Goal: Information Seeking & Learning: Find specific fact

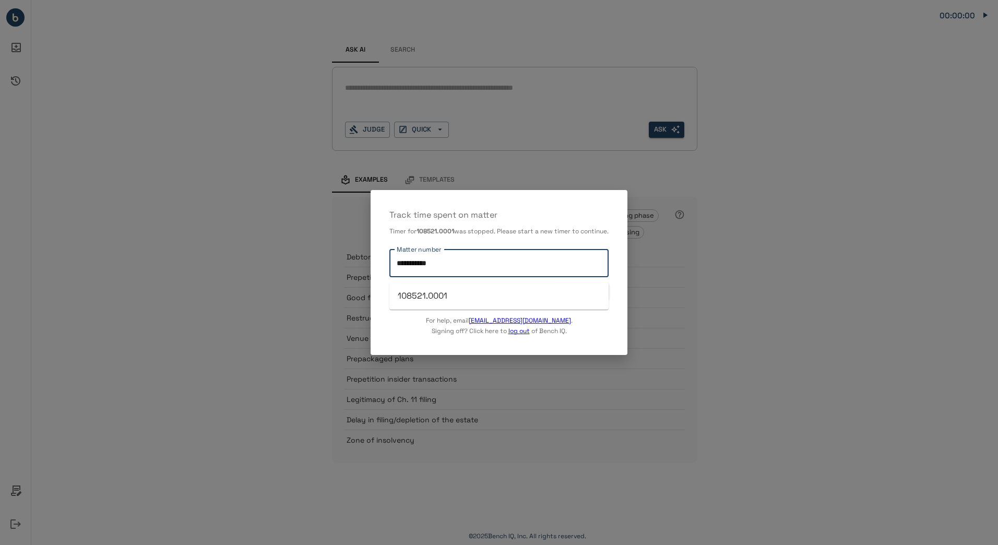
click at [420, 268] on input "**********" at bounding box center [499, 263] width 210 height 18
click at [404, 269] on input "**********" at bounding box center [499, 263] width 210 height 18
click at [428, 299] on li "107629.0001" at bounding box center [498, 296] width 219 height 19
type input "**********"
click at [594, 294] on button "START TIMER" at bounding box center [583, 291] width 52 height 16
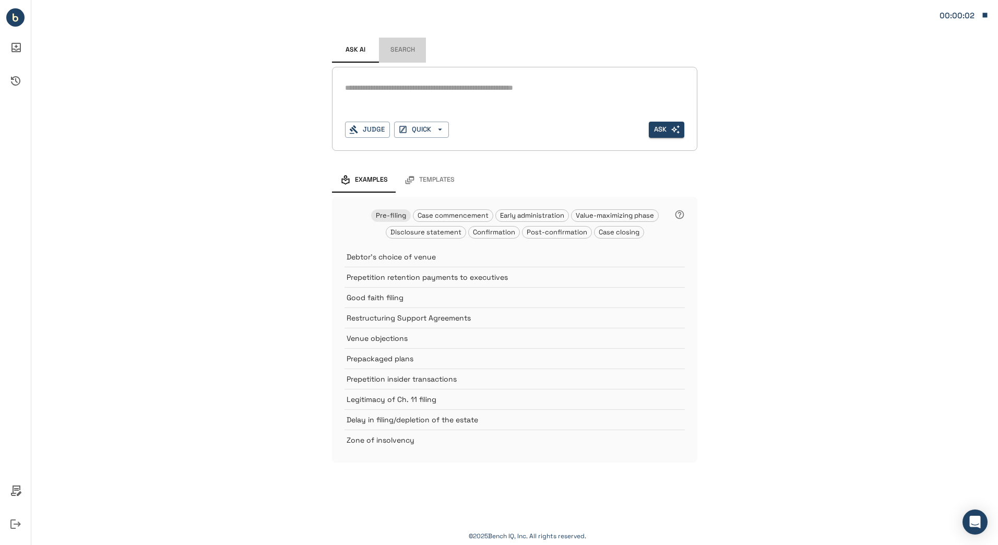
click at [408, 45] on button "Search" at bounding box center [402, 50] width 47 height 25
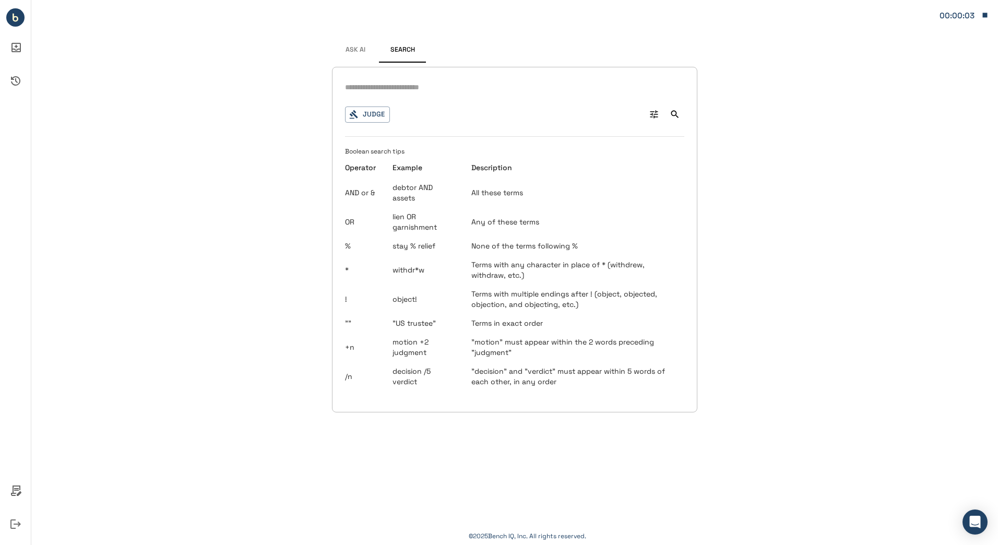
click at [408, 85] on input "text" at bounding box center [514, 87] width 339 height 15
type input "**********"
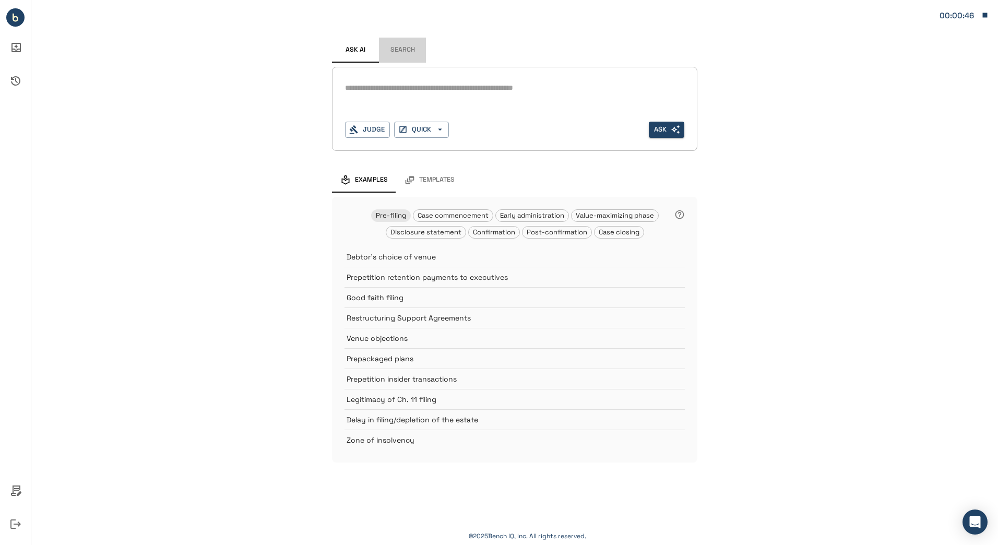
click at [408, 51] on button "Search" at bounding box center [402, 50] width 47 height 25
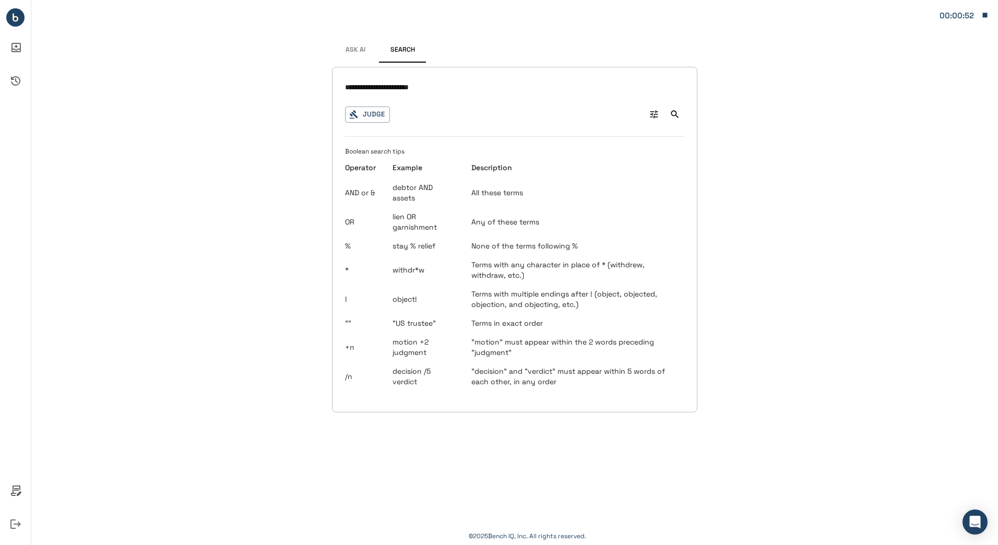
type input "**********"
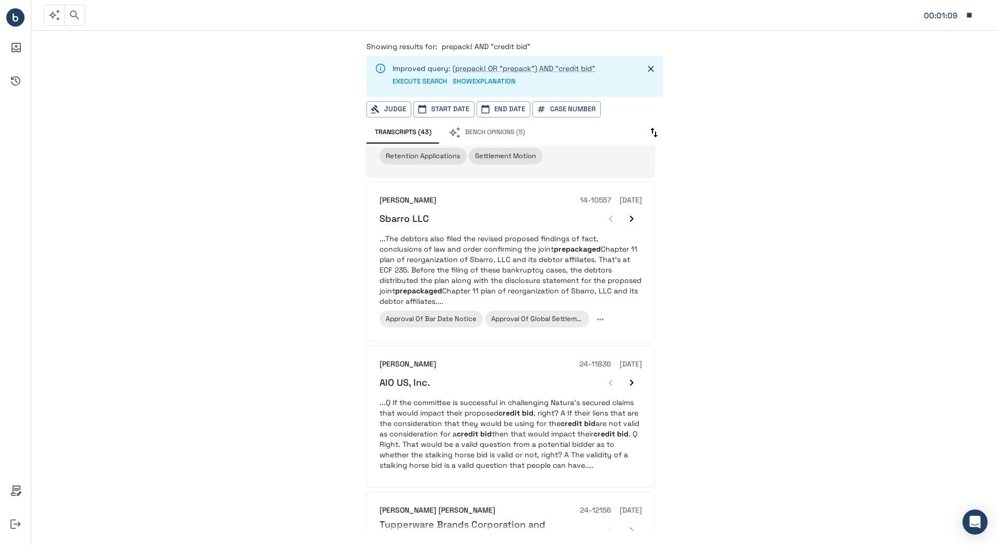
scroll to position [304, 0]
click at [716, 361] on div "Showing results for: prepack! AND "credit bid" Improved query: (prepack! OR "pr…" at bounding box center [514, 287] width 967 height 516
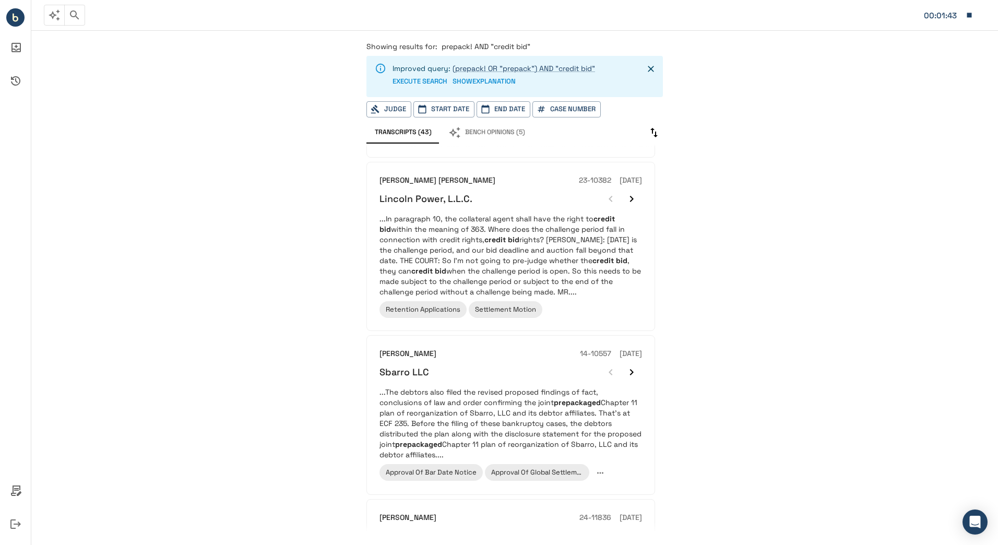
scroll to position [0, 0]
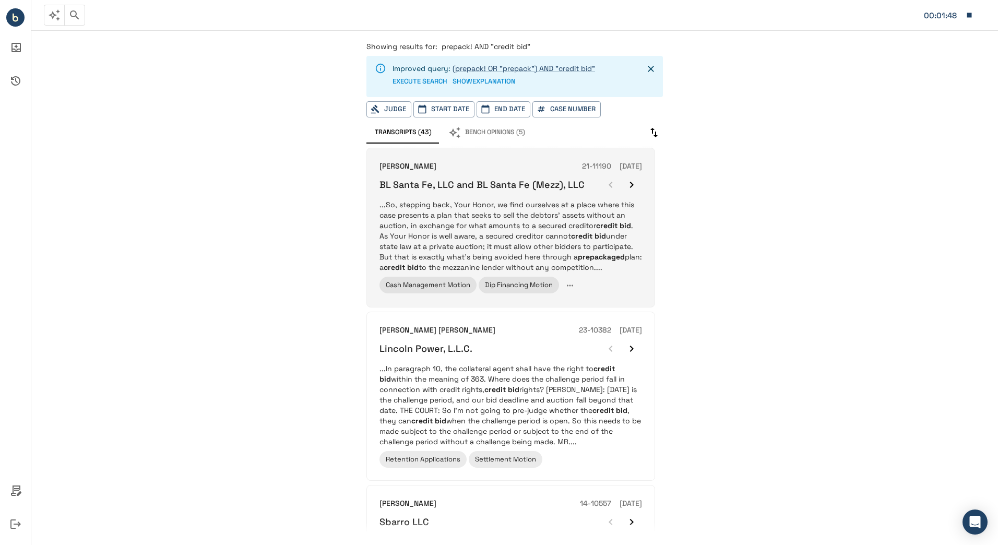
click at [565, 215] on p "...So, stepping back, Your Honor, we find ourselves at a place where this case …" at bounding box center [510, 235] width 263 height 73
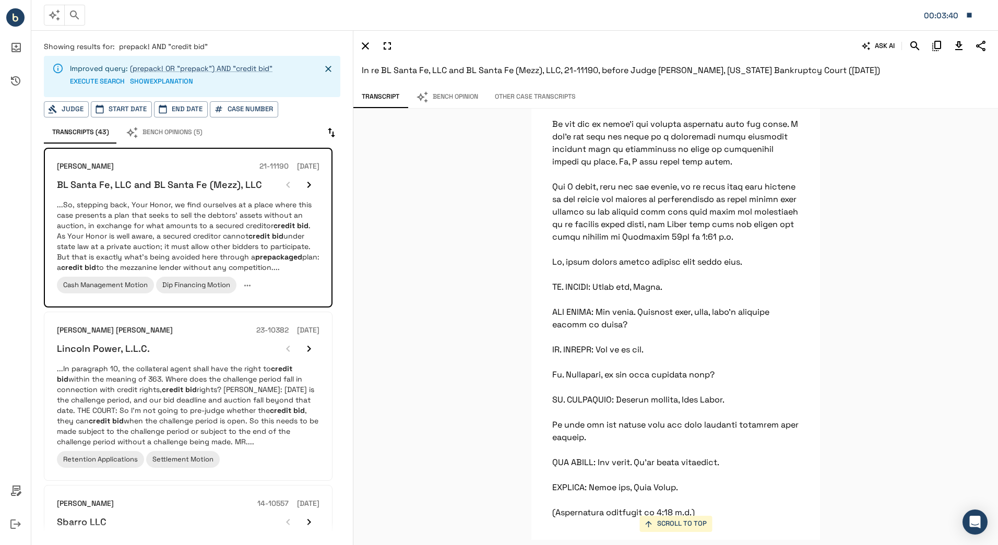
scroll to position [17598, 0]
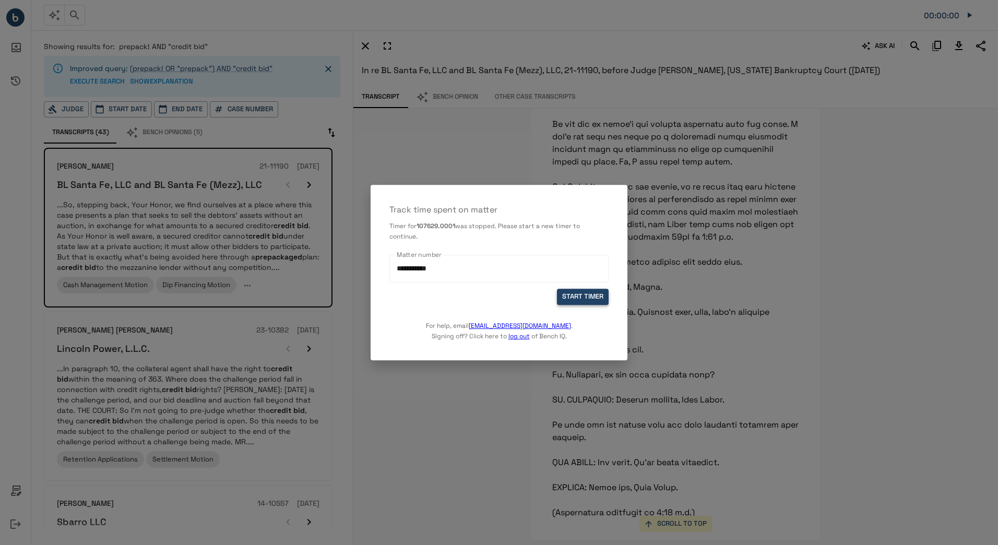
click at [571, 292] on button "START TIMER" at bounding box center [583, 297] width 52 height 16
click at [576, 298] on button "START TIMER" at bounding box center [583, 297] width 52 height 16
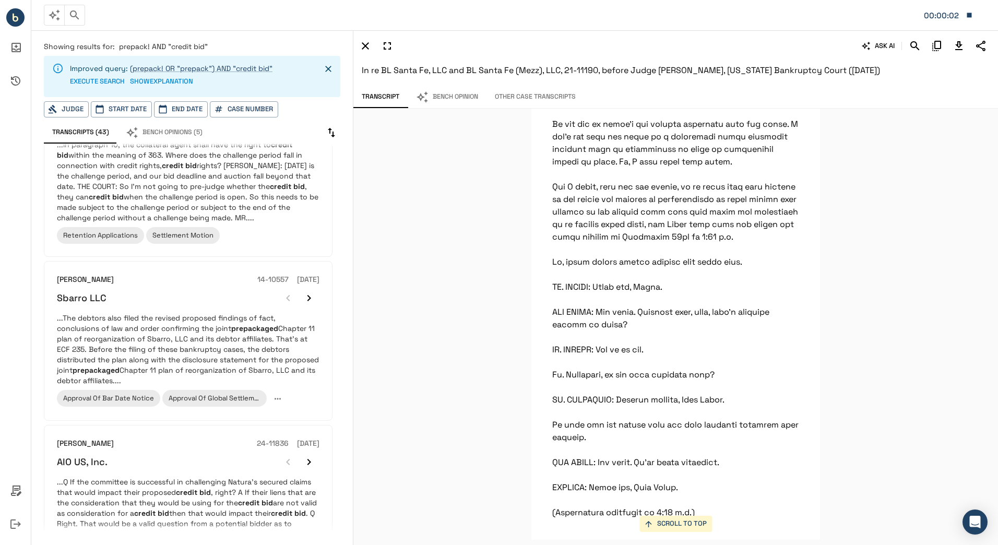
scroll to position [224, 0]
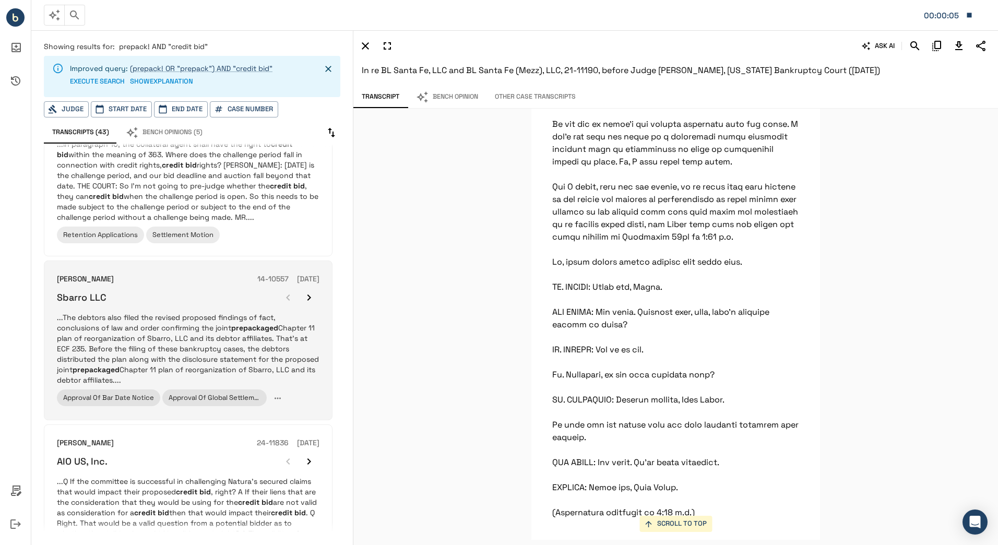
click at [229, 311] on div "[PERSON_NAME] 14-10557 [DATE] Sbarro LLC ...The debtors also filed the revised …" at bounding box center [188, 341] width 263 height 134
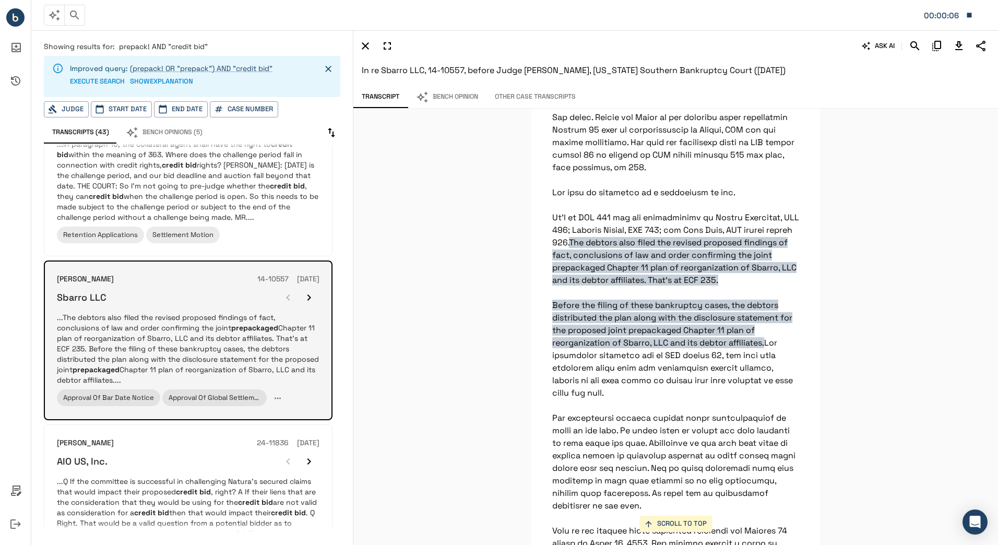
scroll to position [3272, 0]
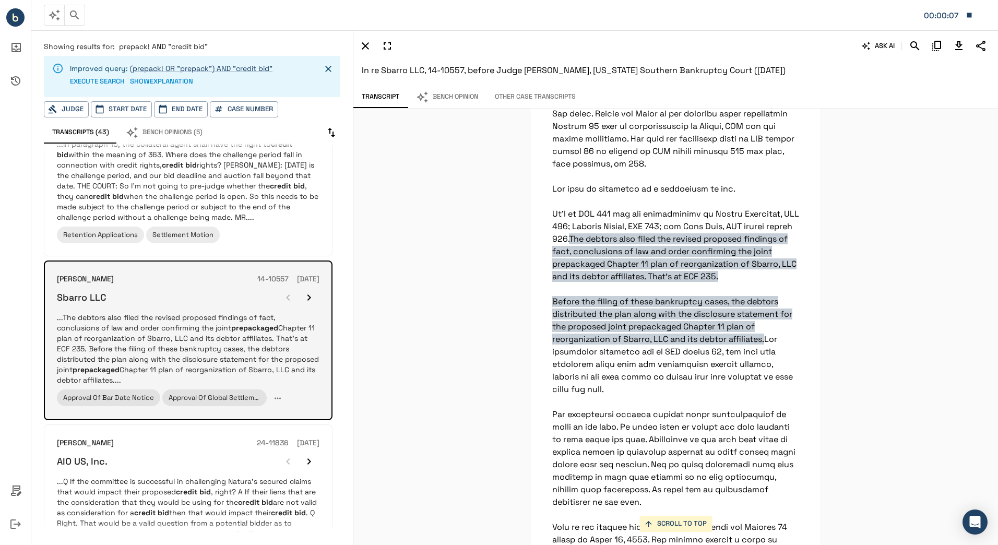
click at [311, 295] on icon "button" at bounding box center [309, 297] width 13 height 13
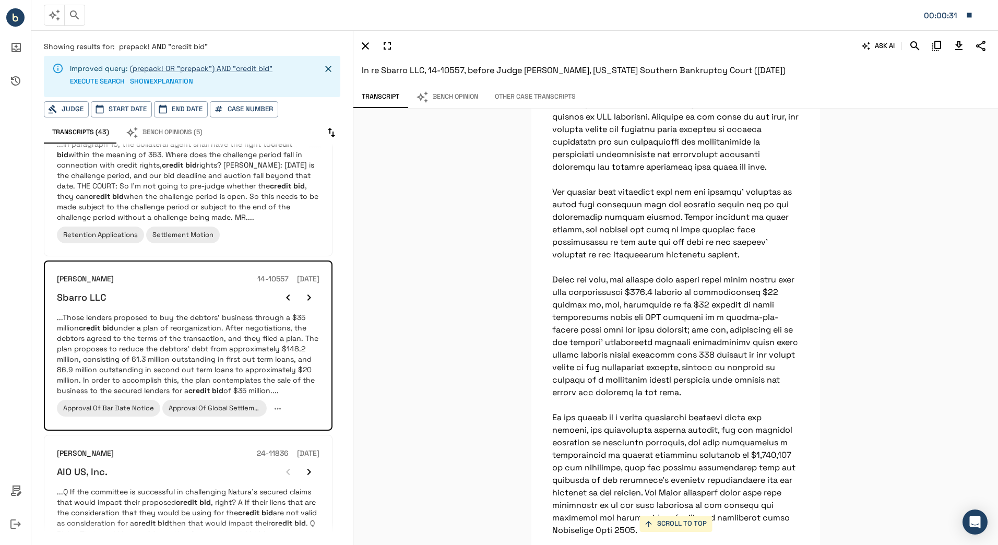
scroll to position [4622, 0]
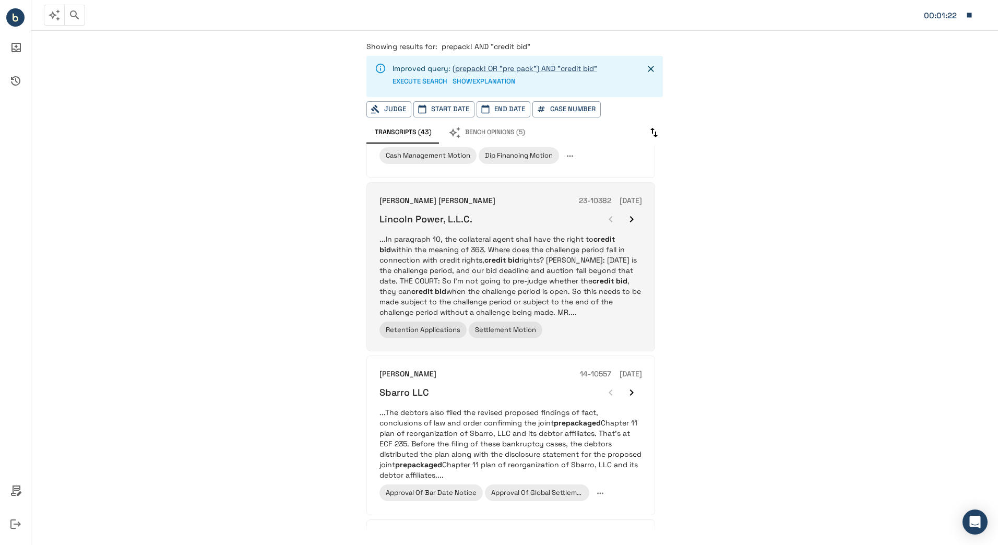
scroll to position [130, 0]
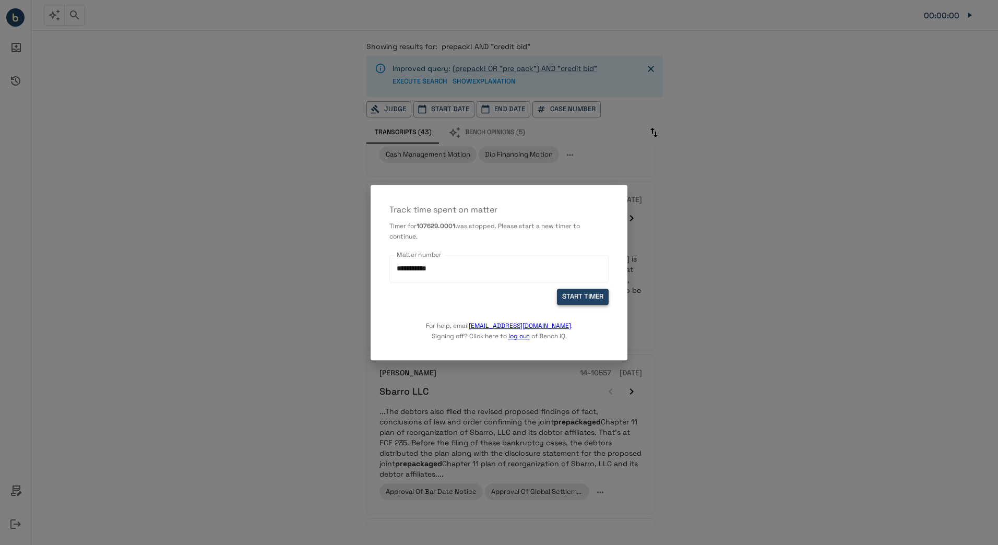
click at [569, 300] on button "START TIMER" at bounding box center [583, 297] width 52 height 16
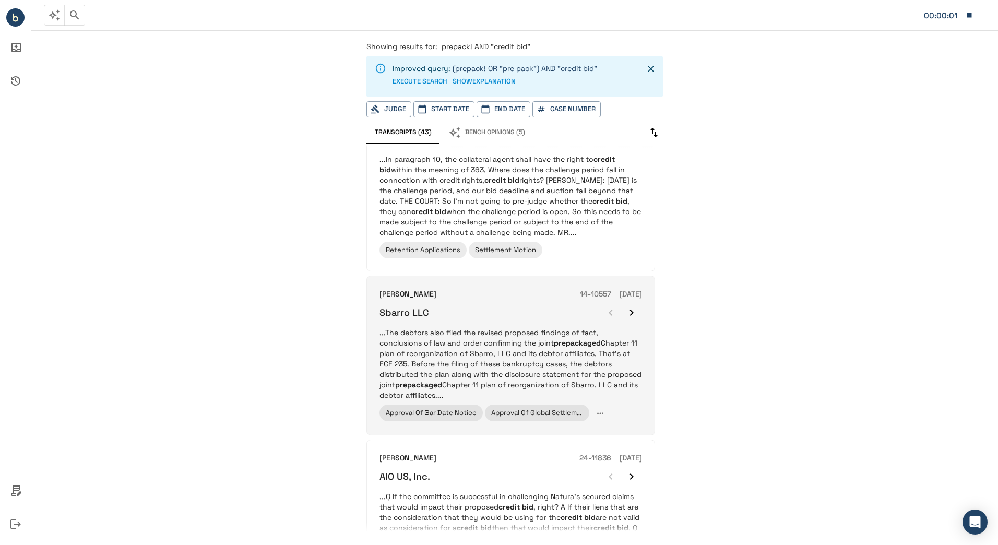
scroll to position [210, 0]
click at [448, 351] on p "...The debtors also filed the revised proposed findings of fact, conclusions of…" at bounding box center [510, 362] width 263 height 73
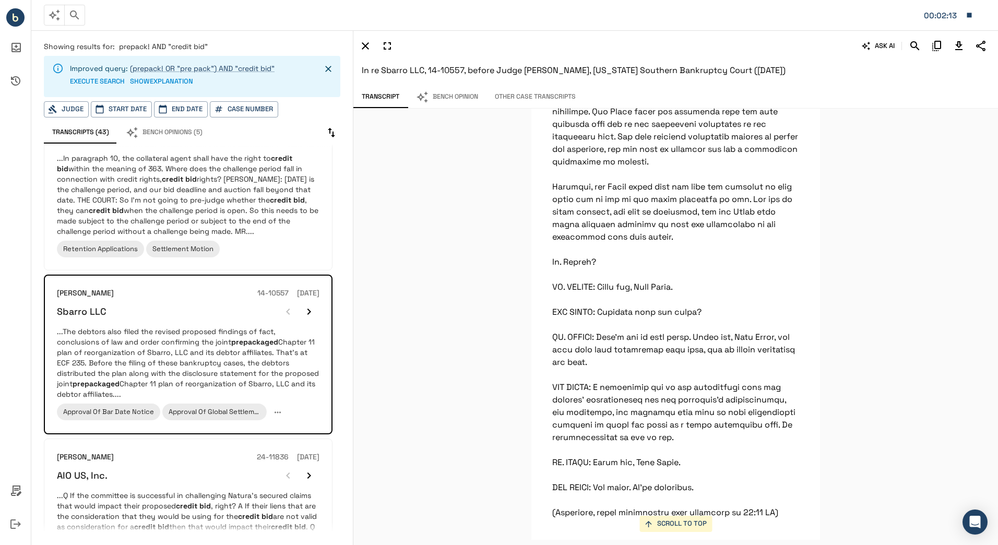
scroll to position [5278, 0]
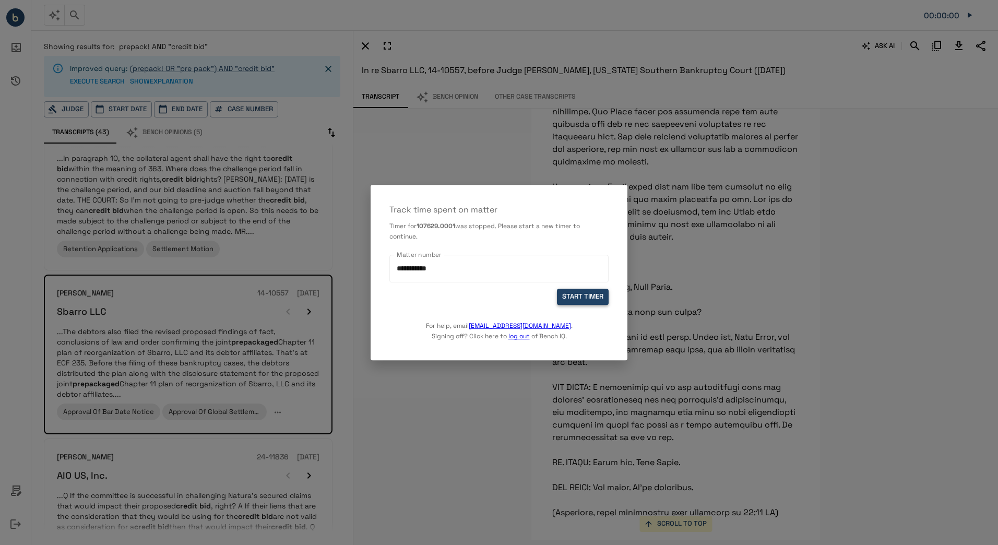
click at [567, 296] on button "START TIMER" at bounding box center [583, 297] width 52 height 16
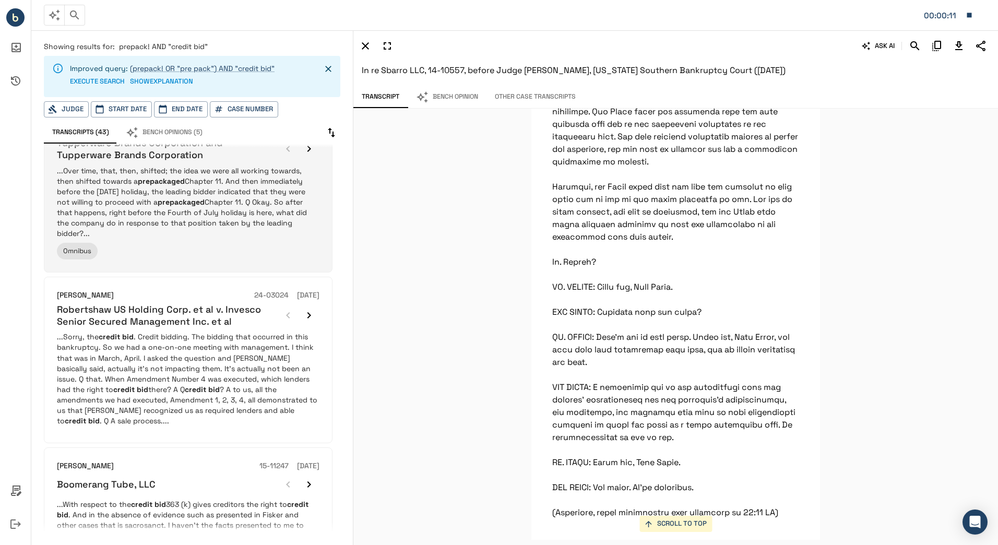
scroll to position [685, 0]
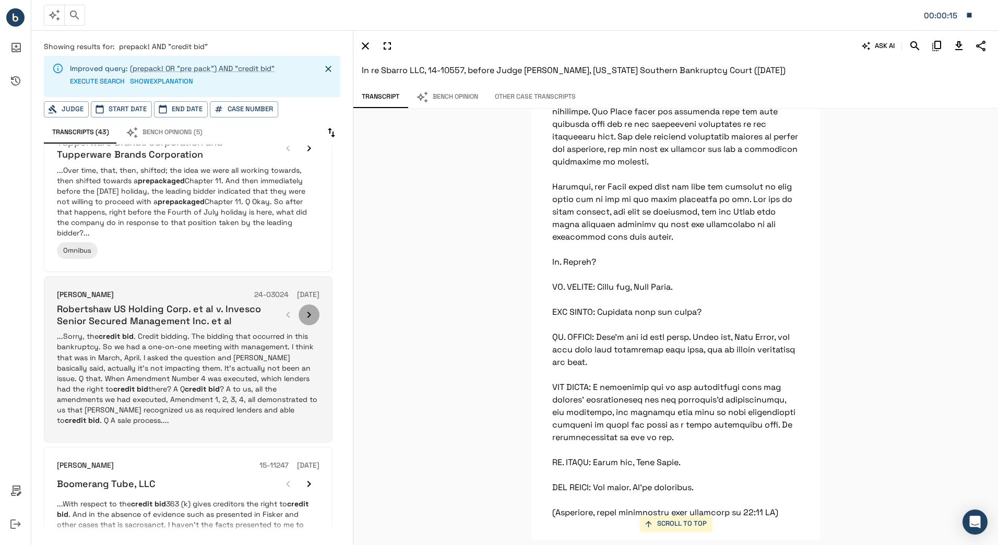
click at [308, 308] on icon "button" at bounding box center [309, 314] width 13 height 13
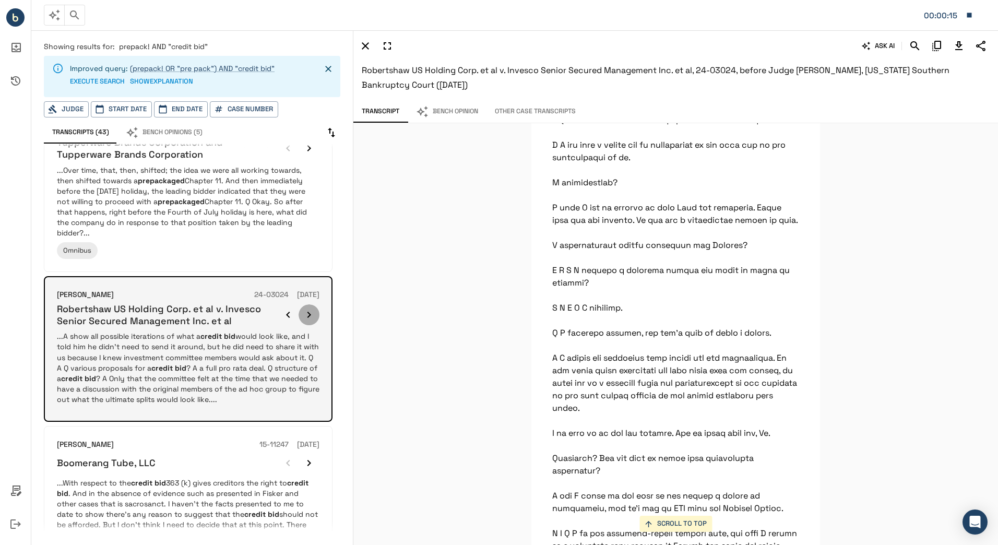
click at [308, 308] on icon "button" at bounding box center [309, 314] width 13 height 13
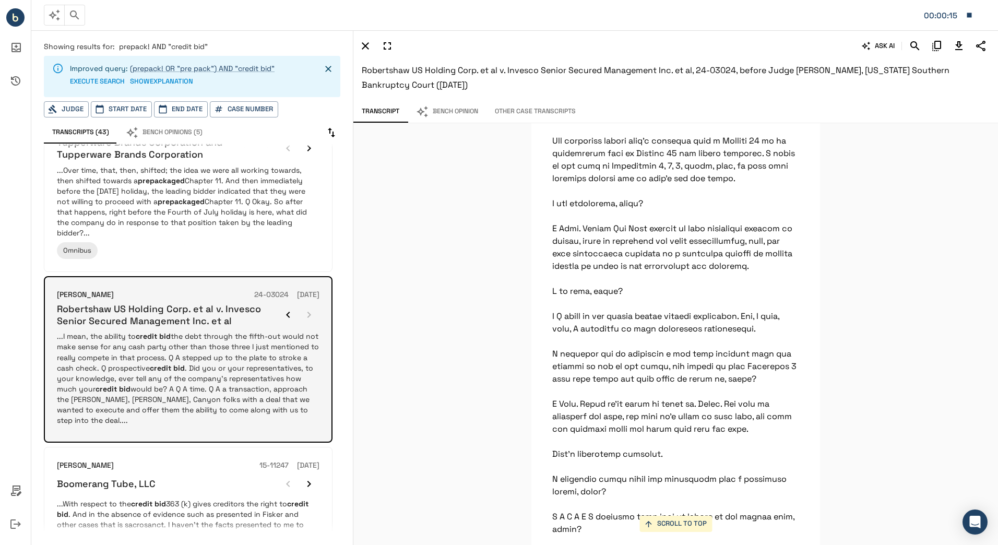
scroll to position [126990, 0]
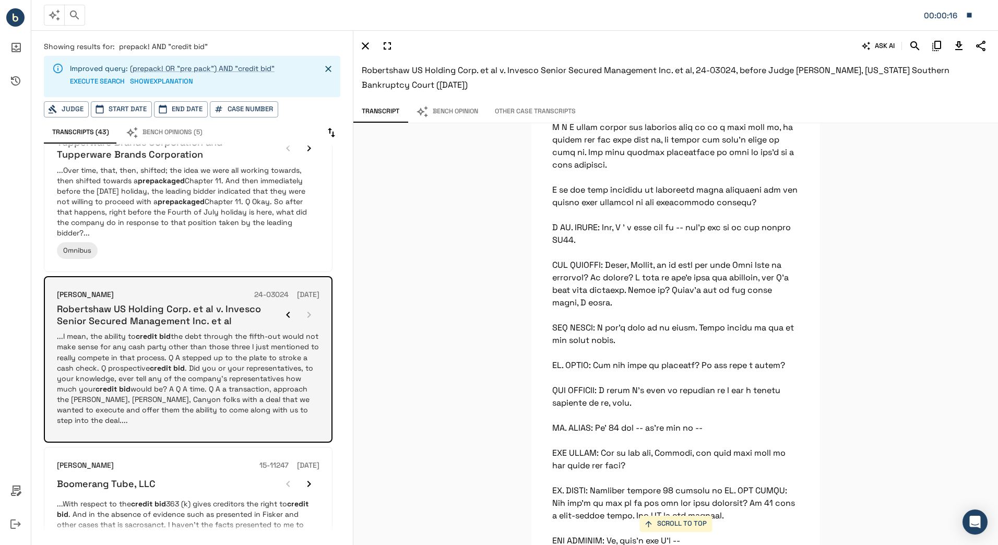
click at [308, 304] on div at bounding box center [299, 314] width 42 height 21
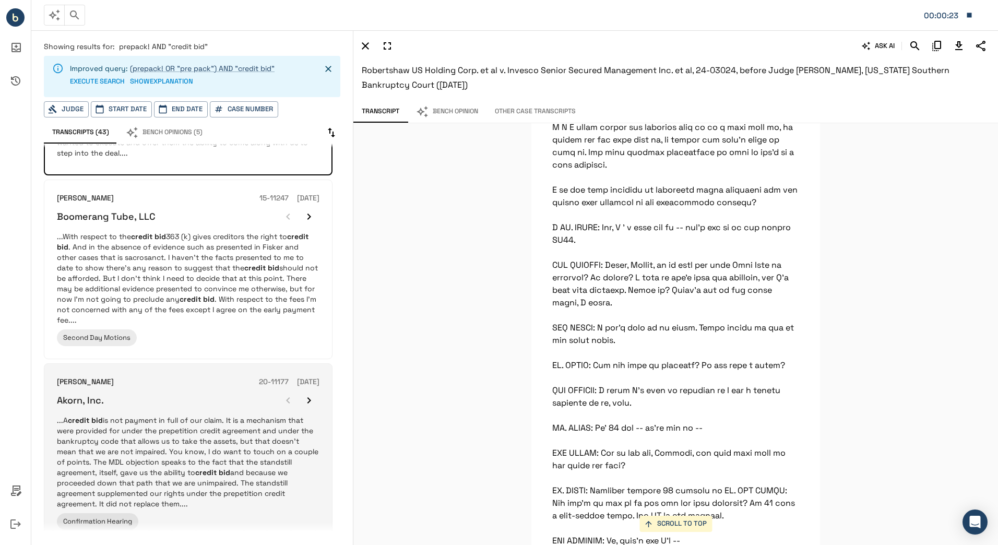
scroll to position [953, 0]
click at [310, 394] on icon "button" at bounding box center [309, 400] width 13 height 13
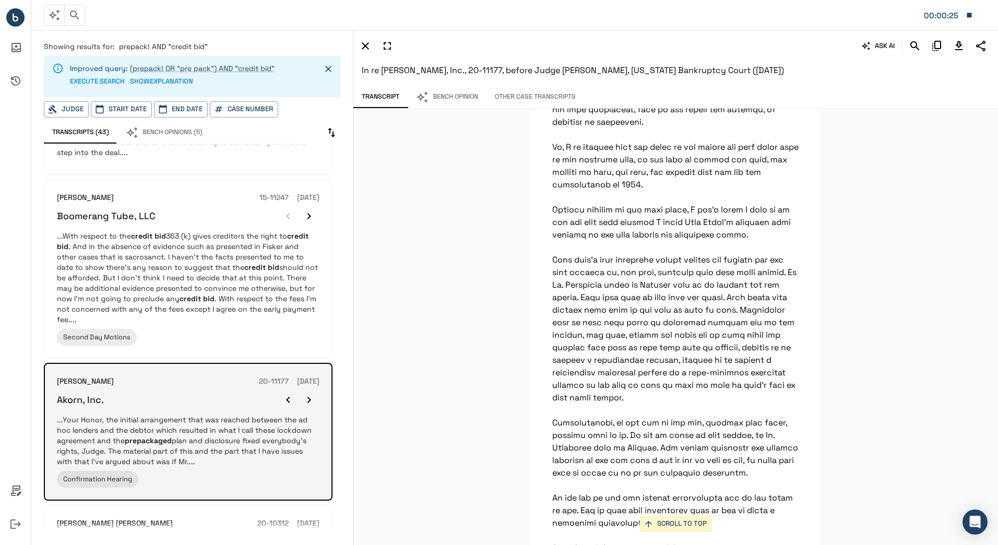
scroll to position [33430, 0]
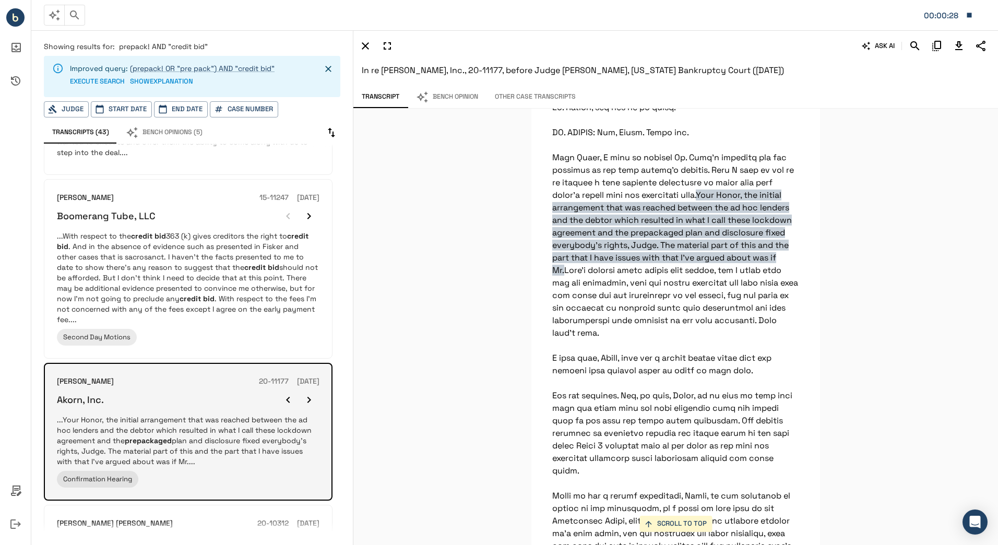
click at [307, 394] on icon "button" at bounding box center [309, 400] width 13 height 13
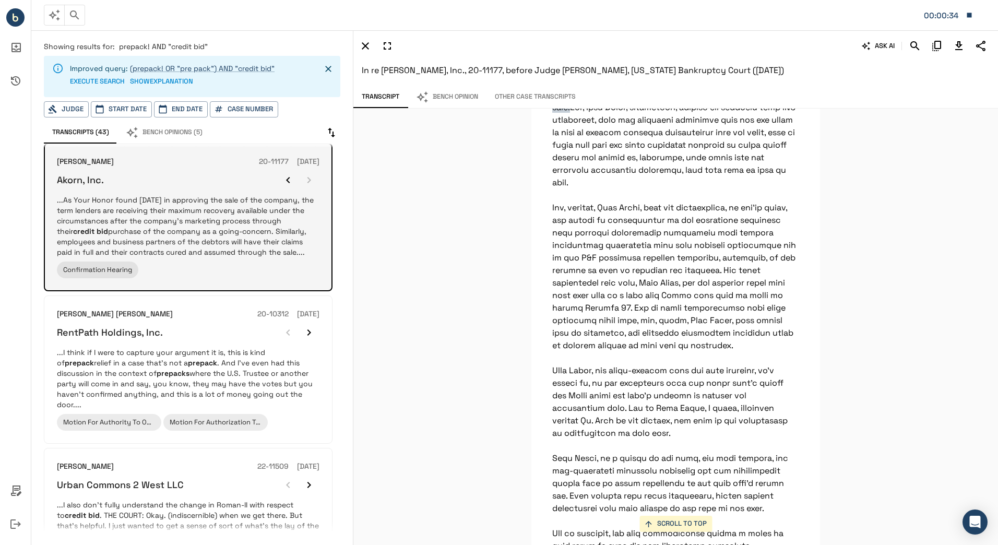
scroll to position [1232, 0]
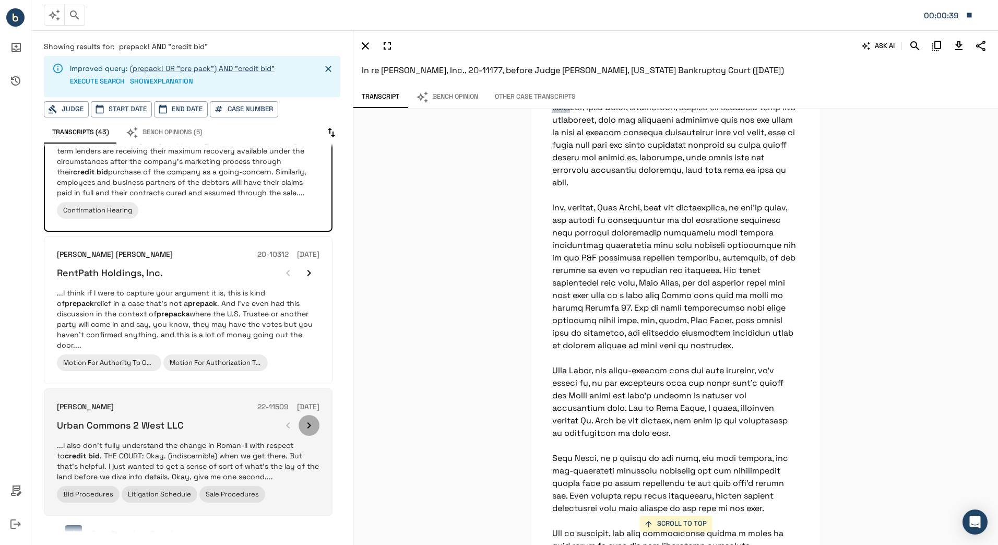
click at [316, 415] on button "button" at bounding box center [309, 425] width 21 height 21
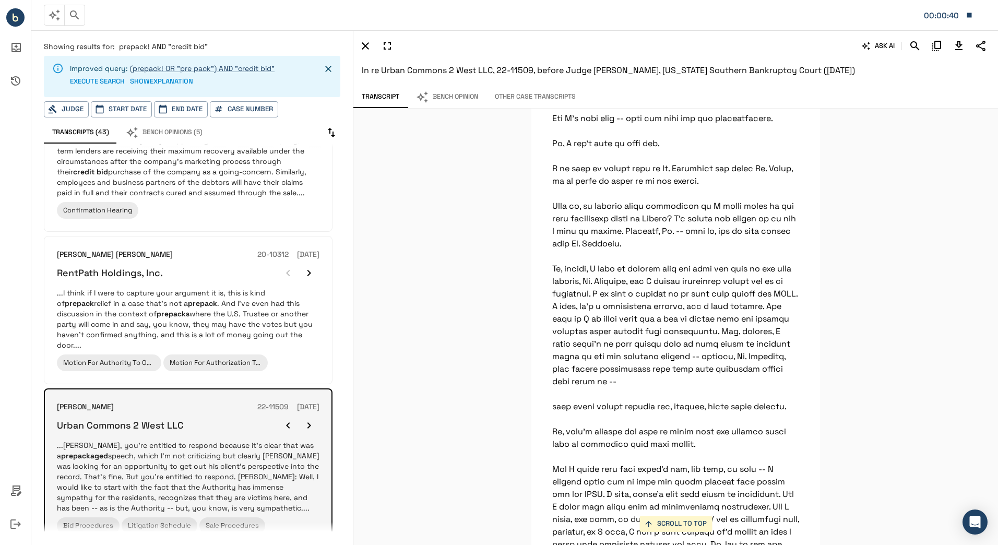
scroll to position [5996, 0]
